Goal: Task Accomplishment & Management: Manage account settings

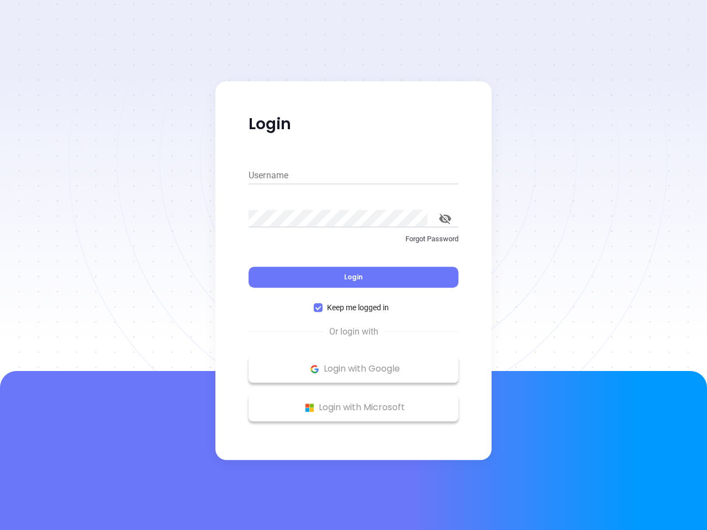
click at [353, 265] on div "Login" at bounding box center [353, 270] width 210 height 34
click at [353, 176] on input "Username" at bounding box center [353, 176] width 210 height 18
click at [445, 219] on icon "toggle password visibility" at bounding box center [445, 219] width 12 height 10
click at [353, 277] on span "Login" at bounding box center [353, 276] width 19 height 9
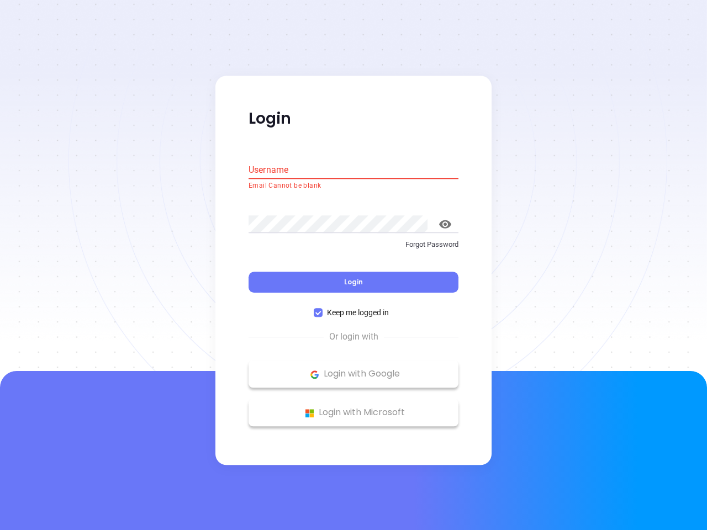
click at [353, 307] on span "Keep me logged in" at bounding box center [357, 313] width 71 height 12
click at [322, 309] on input "Keep me logged in" at bounding box center [318, 313] width 9 height 9
checkbox input "false"
click at [353, 369] on p "Login with Google" at bounding box center [353, 374] width 199 height 17
click at [353, 407] on p "Login with Microsoft" at bounding box center [353, 413] width 199 height 17
